Goal: Information Seeking & Learning: Learn about a topic

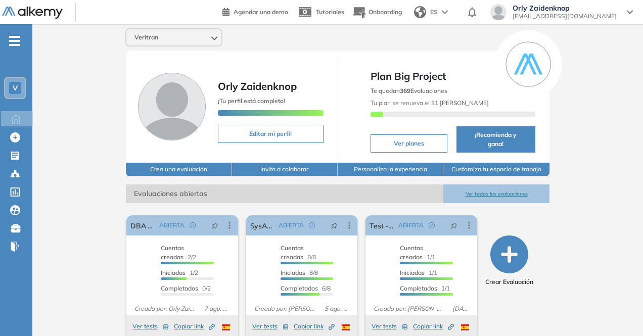
click at [631, 9] on div "Orly Zaidenknop [EMAIL_ADDRESS][DOMAIN_NAME]" at bounding box center [561, 12] width 142 height 16
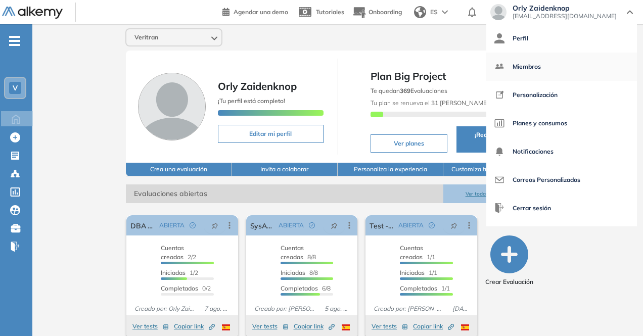
click at [541, 59] on span "Miembros" at bounding box center [526, 67] width 28 height 24
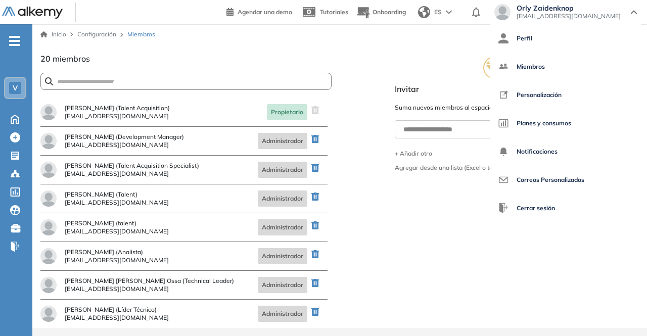
click at [253, 77] on form at bounding box center [185, 81] width 291 height 17
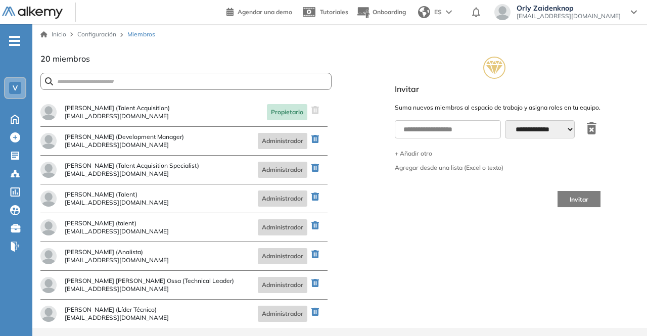
click at [174, 76] on form at bounding box center [185, 81] width 291 height 17
click at [135, 79] on input "text" at bounding box center [172, 82] width 239 height 8
type input "******"
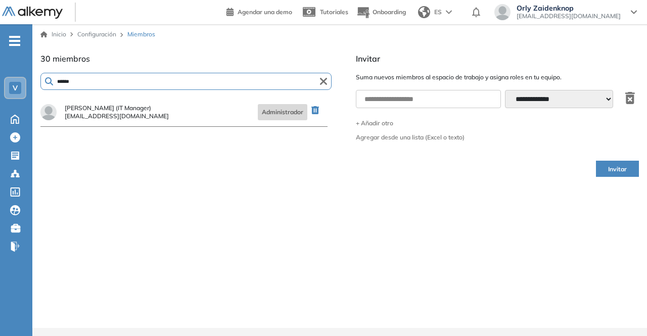
click at [136, 116] on span "[EMAIL_ADDRESS][DOMAIN_NAME]" at bounding box center [117, 116] width 104 height 6
click at [620, 165] on span "Invitar" at bounding box center [617, 170] width 19 height 10
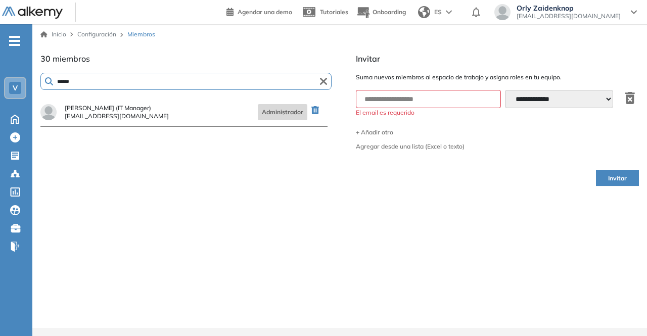
click at [117, 114] on span "[EMAIL_ADDRESS][DOMAIN_NAME]" at bounding box center [117, 116] width 104 height 6
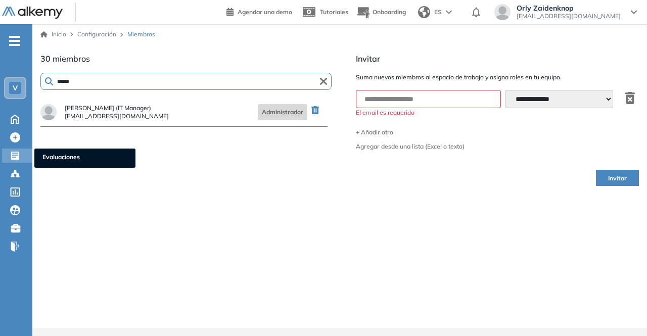
click at [14, 155] on icon at bounding box center [15, 156] width 10 height 10
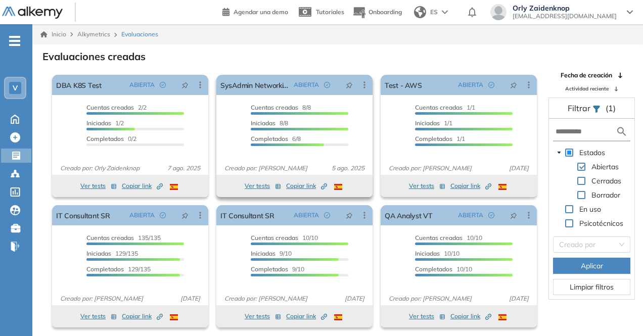
click at [254, 183] on button "Ver tests" at bounding box center [263, 186] width 36 height 12
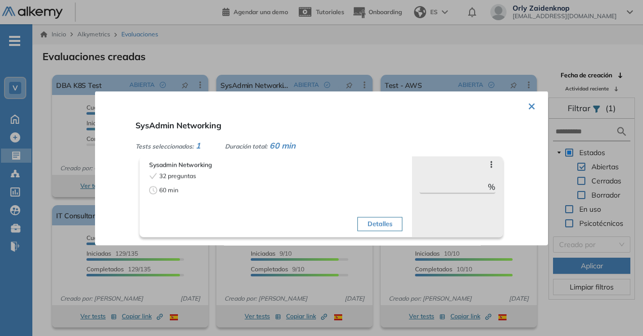
click at [527, 105] on button "×" at bounding box center [531, 105] width 8 height 20
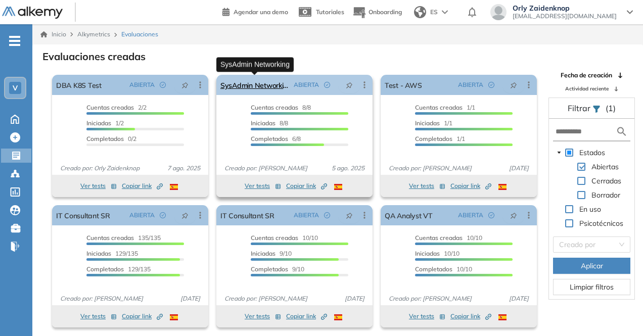
click at [257, 81] on link "SysAdmin Networking" at bounding box center [254, 85] width 69 height 20
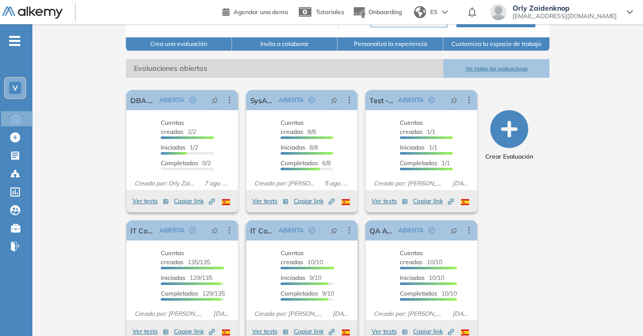
scroll to position [135, 0]
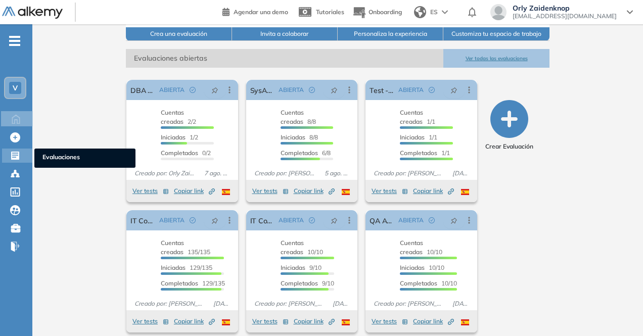
click at [9, 153] on div "Evaluaciones Evaluaciones" at bounding box center [17, 156] width 30 height 14
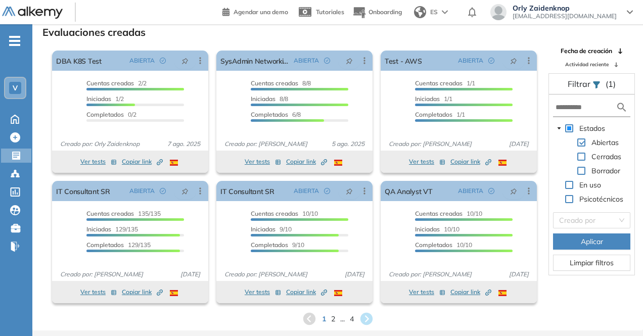
click at [364, 314] on icon at bounding box center [366, 319] width 12 height 12
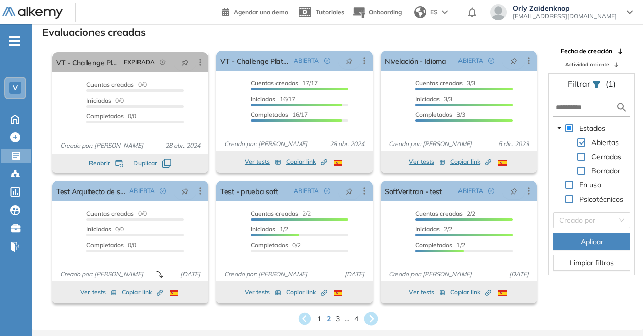
click at [370, 318] on icon at bounding box center [371, 319] width 14 height 14
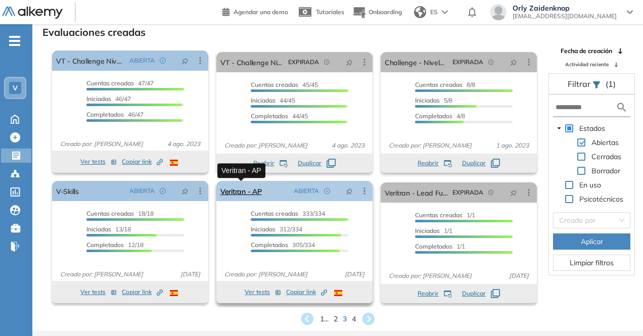
click at [255, 190] on link "Veritran - AP" at bounding box center [240, 191] width 41 height 20
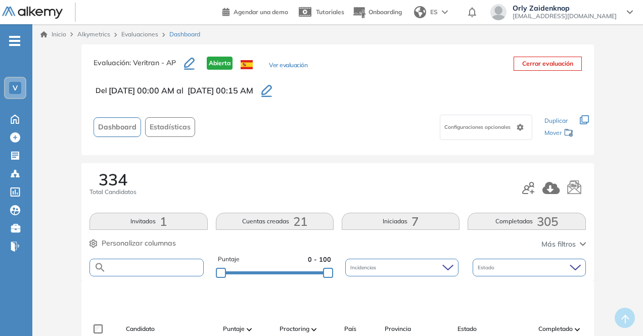
click at [165, 269] on input "text" at bounding box center [154, 268] width 97 height 8
type input "******"
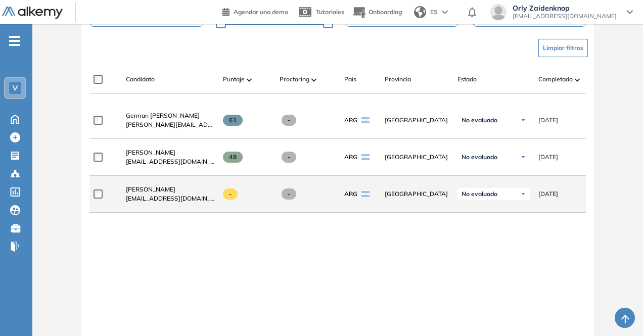
scroll to position [250, 0]
click at [152, 192] on span "Germán Schischlo" at bounding box center [151, 189] width 50 height 8
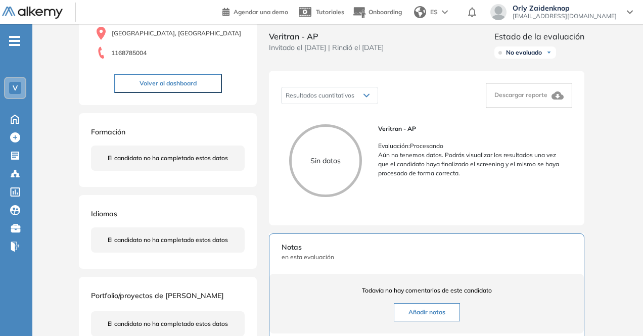
scroll to position [111, 0]
